Goal: Task Accomplishment & Management: Use online tool/utility

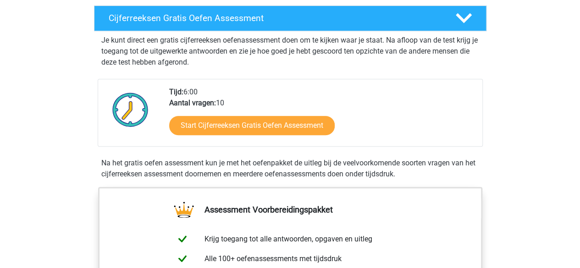
scroll to position [186, 0]
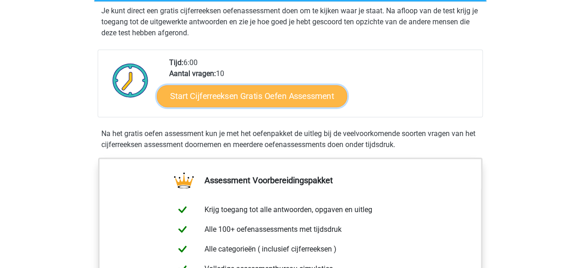
click at [268, 105] on link "Start Cijferreeksen Gratis Oefen Assessment" at bounding box center [252, 96] width 190 height 22
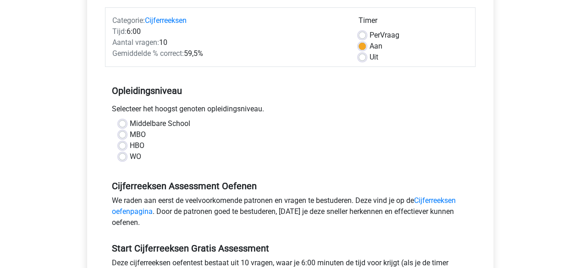
scroll to position [112, 0]
click at [130, 145] on label "HBO" at bounding box center [137, 145] width 15 height 11
click at [122, 145] on input "HBO" at bounding box center [122, 144] width 7 height 9
radio input "true"
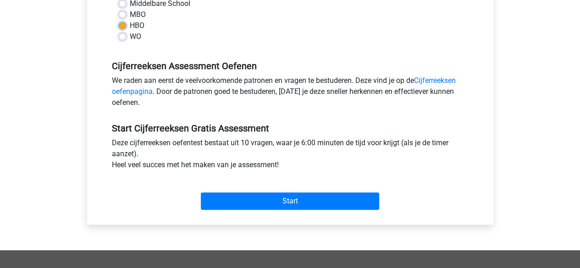
scroll to position [236, 0]
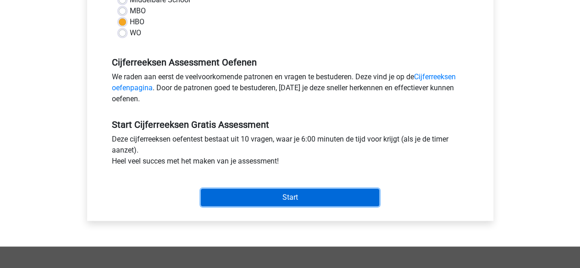
click at [328, 199] on input "Start" at bounding box center [290, 197] width 178 height 17
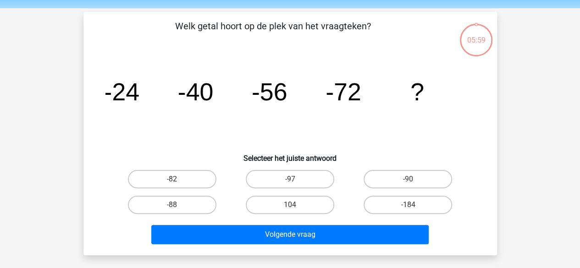
scroll to position [57, 0]
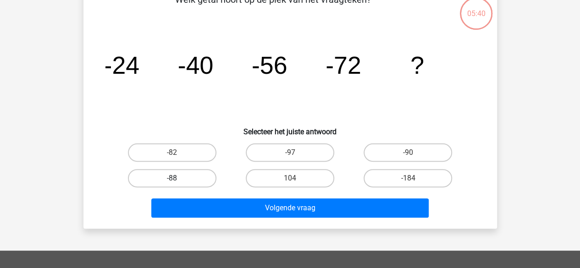
click at [188, 183] on label "-88" at bounding box center [172, 178] width 89 height 18
click at [178, 183] on input "-88" at bounding box center [175, 181] width 6 height 6
radio input "true"
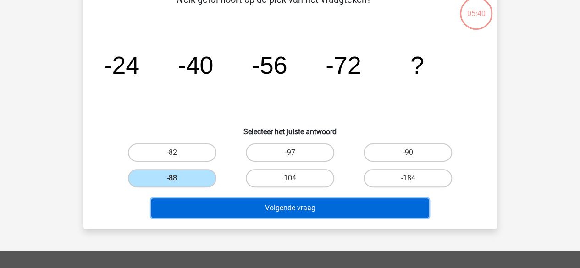
click at [289, 207] on button "Volgende vraag" at bounding box center [290, 208] width 278 height 19
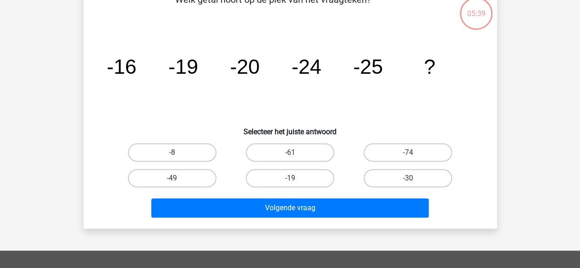
scroll to position [42, 0]
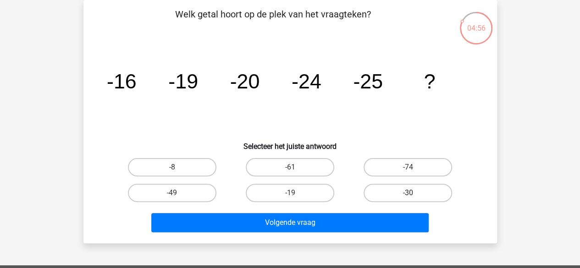
click at [424, 196] on label "-30" at bounding box center [408, 193] width 89 height 18
click at [414, 196] on input "-30" at bounding box center [411, 196] width 6 height 6
radio input "true"
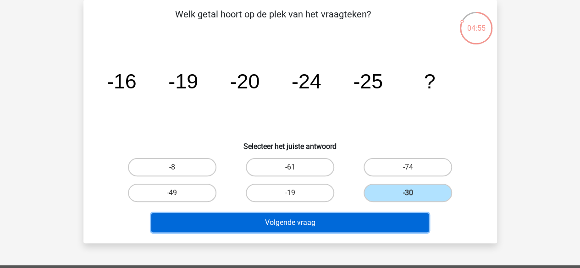
click at [378, 223] on button "Volgende vraag" at bounding box center [290, 222] width 278 height 19
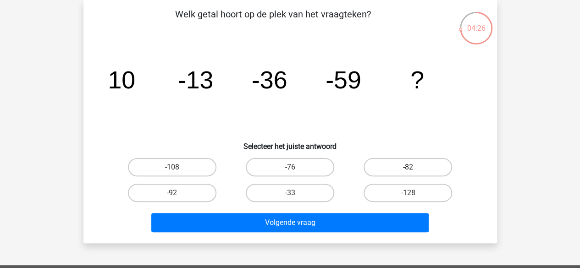
click at [436, 167] on label "-82" at bounding box center [408, 167] width 89 height 18
click at [414, 167] on input "-82" at bounding box center [411, 170] width 6 height 6
radio input "true"
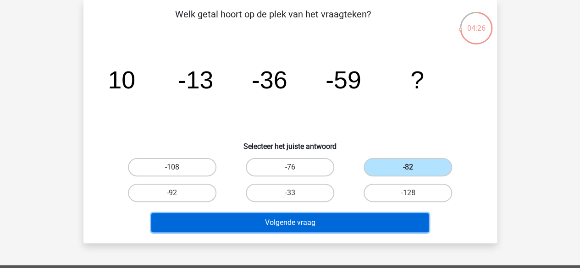
click at [389, 220] on button "Volgende vraag" at bounding box center [290, 222] width 278 height 19
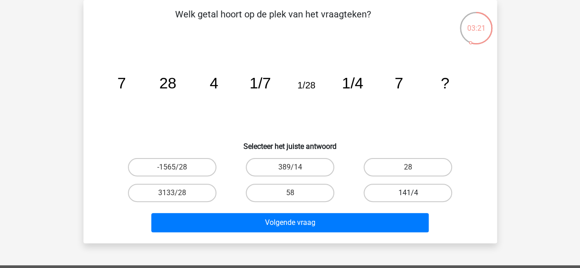
click at [404, 200] on label "141/4" at bounding box center [408, 193] width 89 height 18
click at [408, 199] on input "141/4" at bounding box center [411, 196] width 6 height 6
radio input "true"
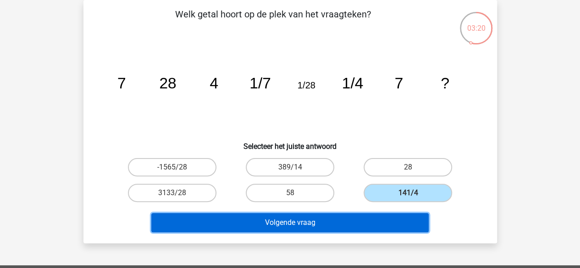
click at [389, 225] on button "Volgende vraag" at bounding box center [290, 222] width 278 height 19
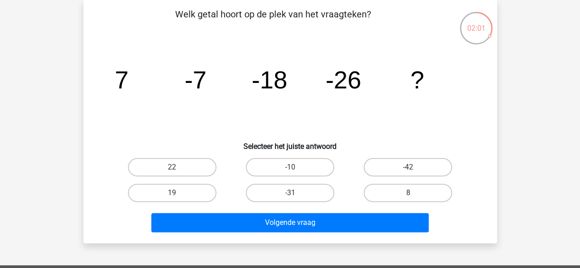
click at [308, 168] on label "-10" at bounding box center [290, 167] width 89 height 18
click at [296, 168] on input "-10" at bounding box center [293, 170] width 6 height 6
radio input "true"
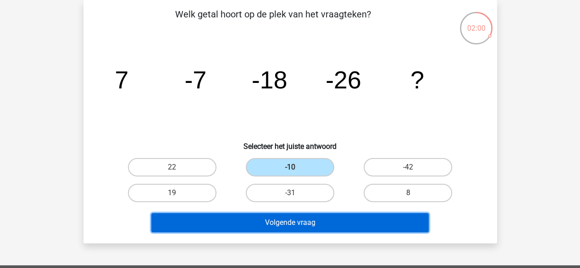
click at [339, 220] on button "Volgende vraag" at bounding box center [290, 222] width 278 height 19
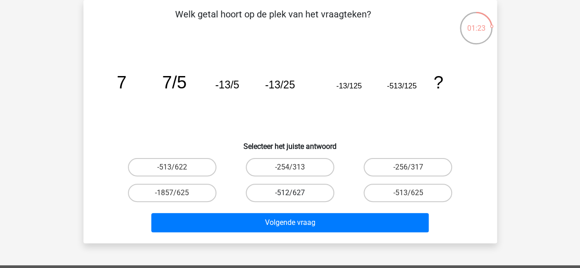
click at [324, 191] on label "-512/627" at bounding box center [290, 193] width 89 height 18
click at [296, 193] on input "-512/627" at bounding box center [293, 196] width 6 height 6
radio input "true"
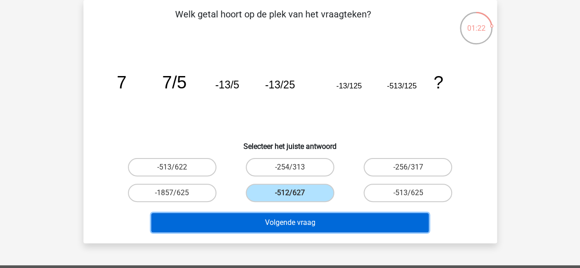
click at [319, 228] on button "Volgende vraag" at bounding box center [290, 222] width 278 height 19
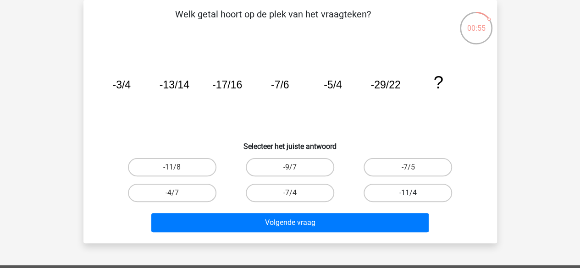
click at [425, 194] on label "-11/4" at bounding box center [408, 193] width 89 height 18
click at [414, 194] on input "-11/4" at bounding box center [411, 196] width 6 height 6
radio input "true"
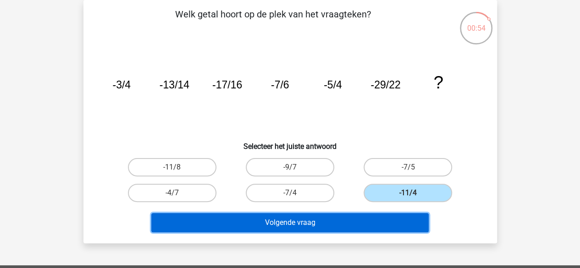
click at [414, 221] on button "Volgende vraag" at bounding box center [290, 222] width 278 height 19
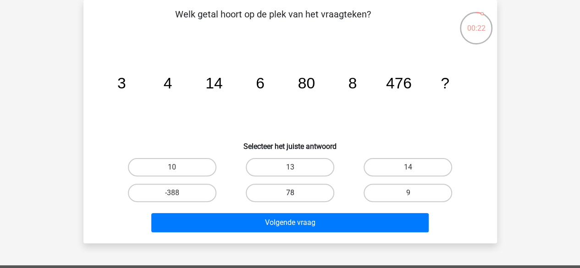
click at [304, 197] on label "78" at bounding box center [290, 193] width 89 height 18
click at [296, 197] on input "78" at bounding box center [293, 196] width 6 height 6
radio input "true"
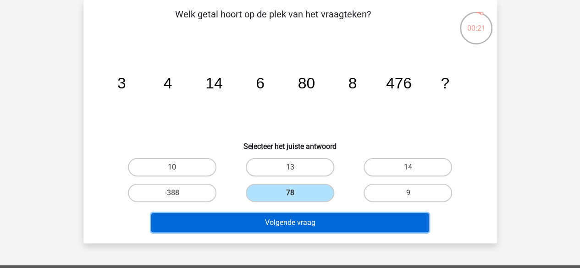
click at [321, 226] on button "Volgende vraag" at bounding box center [290, 222] width 278 height 19
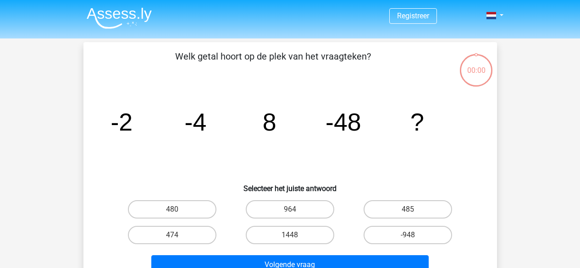
scroll to position [42, 0]
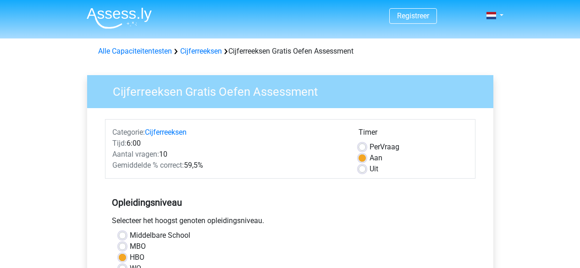
scroll to position [236, 0]
